Goal: Entertainment & Leisure: Consume media (video, audio)

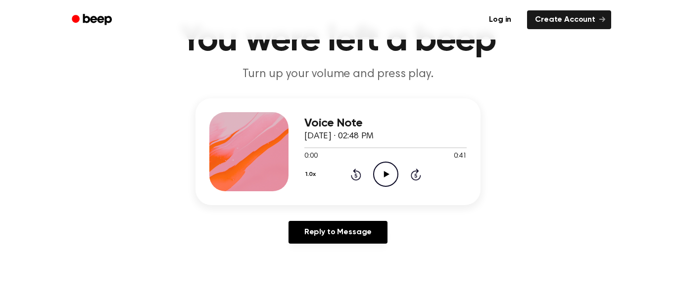
scroll to position [61, 0]
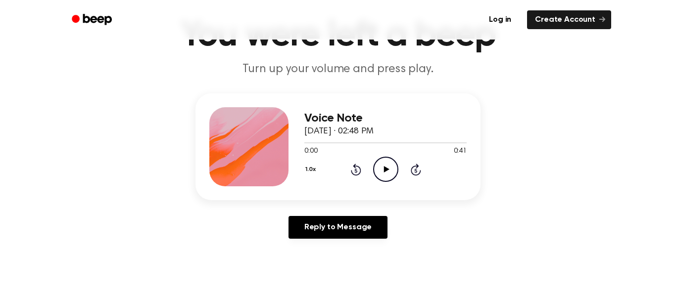
click at [381, 168] on icon "Play Audio" at bounding box center [385, 169] width 25 height 25
click at [386, 172] on icon at bounding box center [385, 169] width 4 height 6
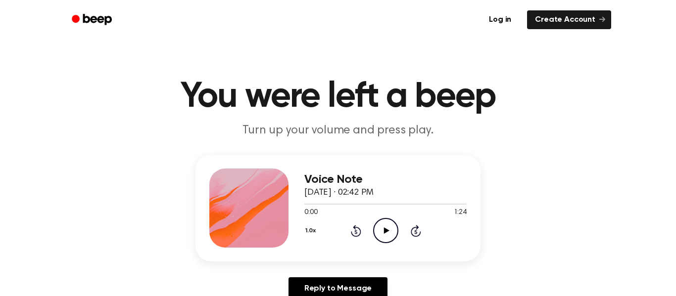
click at [385, 224] on icon "Play Audio" at bounding box center [385, 230] width 25 height 25
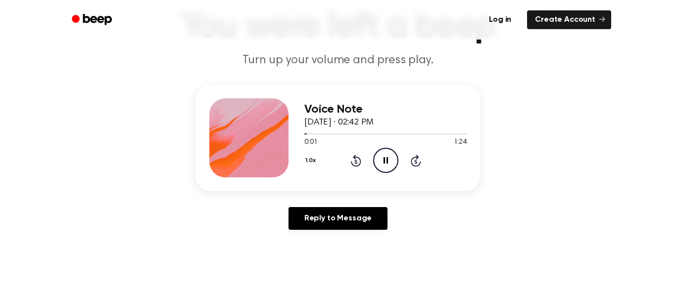
scroll to position [74, 0]
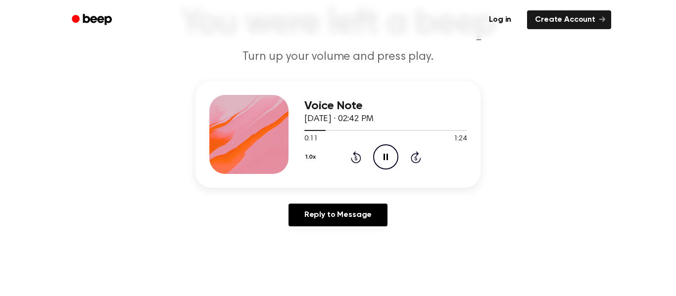
click at [385, 159] on icon "Pause Audio" at bounding box center [385, 156] width 25 height 25
click at [357, 157] on icon "Rewind 5 seconds" at bounding box center [355, 157] width 11 height 13
click at [357, 159] on icon "Rewind 5 seconds" at bounding box center [355, 157] width 11 height 13
click at [381, 161] on icon "Play Audio" at bounding box center [385, 156] width 25 height 25
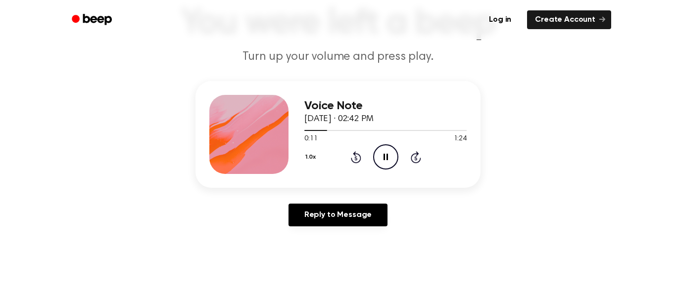
click at [381, 161] on icon "Pause Audio" at bounding box center [385, 156] width 25 height 25
click at [391, 156] on icon "Play Audio" at bounding box center [385, 156] width 25 height 25
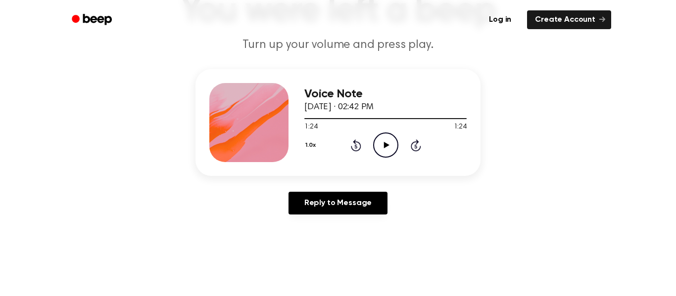
scroll to position [0, 0]
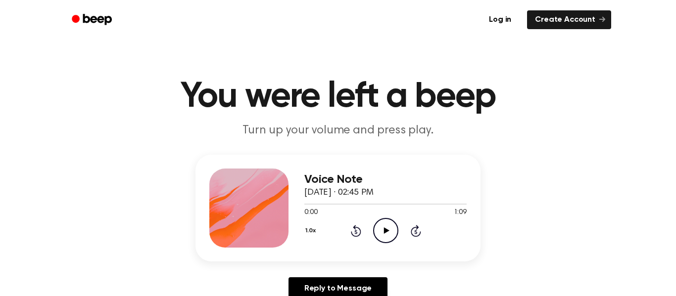
click at [386, 232] on icon at bounding box center [385, 231] width 5 height 6
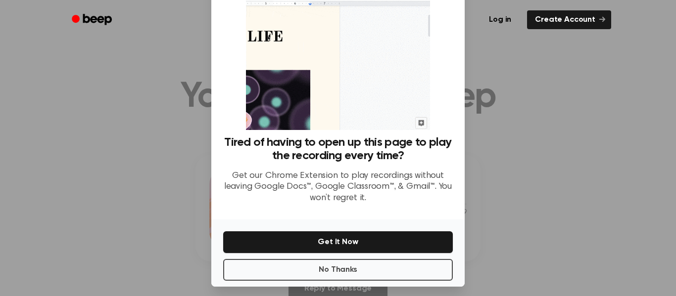
scroll to position [64, 0]
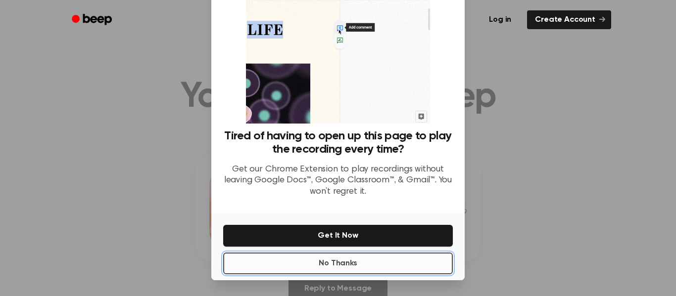
click at [383, 265] on button "No Thanks" at bounding box center [338, 264] width 230 height 22
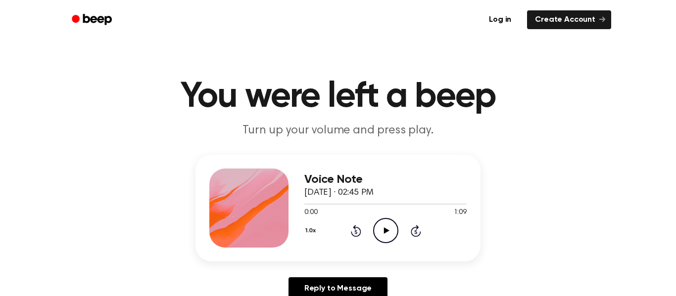
click at [387, 235] on icon "Play Audio" at bounding box center [385, 230] width 25 height 25
click at [385, 233] on icon "Pause Audio" at bounding box center [385, 230] width 25 height 25
click at [354, 226] on icon at bounding box center [356, 231] width 10 height 12
click at [380, 233] on icon "Play Audio" at bounding box center [385, 230] width 25 height 25
click at [388, 235] on icon "Play Audio" at bounding box center [385, 230] width 25 height 25
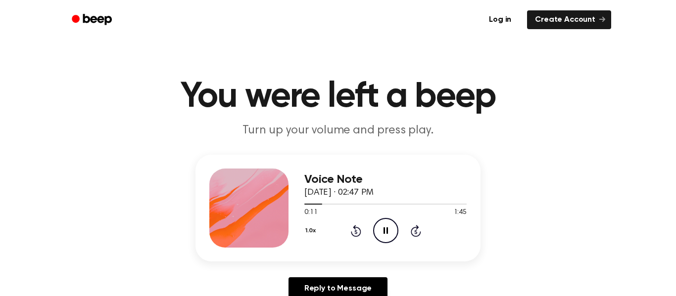
click at [385, 232] on icon "Pause Audio" at bounding box center [385, 230] width 25 height 25
click at [357, 233] on icon "Rewind 5 seconds" at bounding box center [355, 231] width 11 height 13
click at [387, 235] on icon "Play Audio" at bounding box center [385, 230] width 25 height 25
click at [384, 229] on icon at bounding box center [385, 231] width 4 height 6
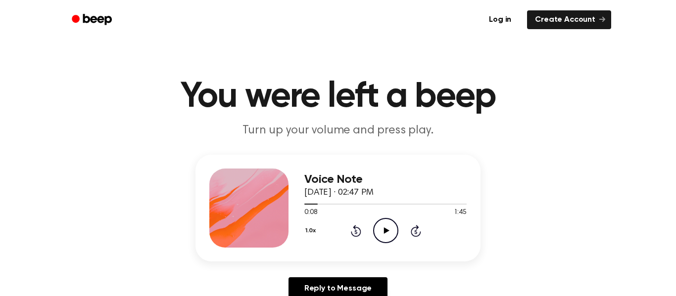
click at [379, 224] on icon "Play Audio" at bounding box center [385, 230] width 25 height 25
click at [387, 235] on icon "Play Audio" at bounding box center [385, 230] width 25 height 25
